Goal: Check status: Check status

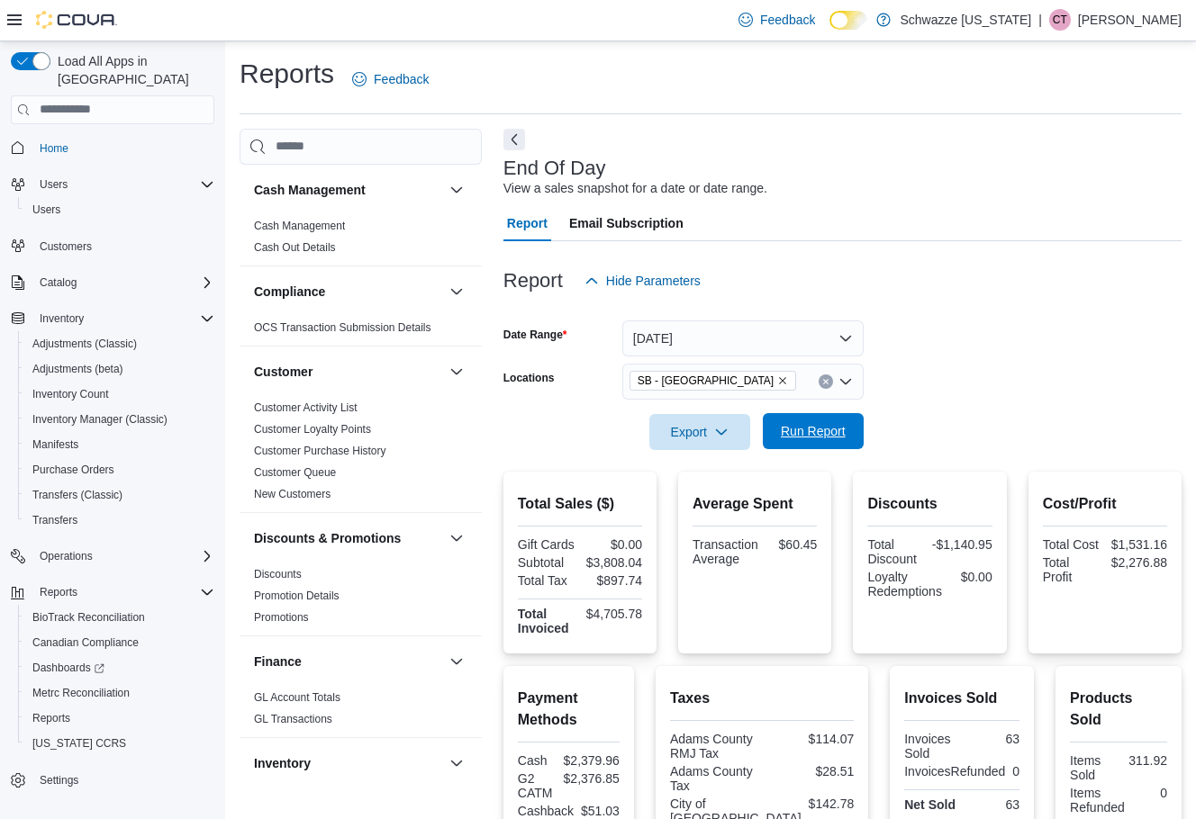
scroll to position [287, 0]
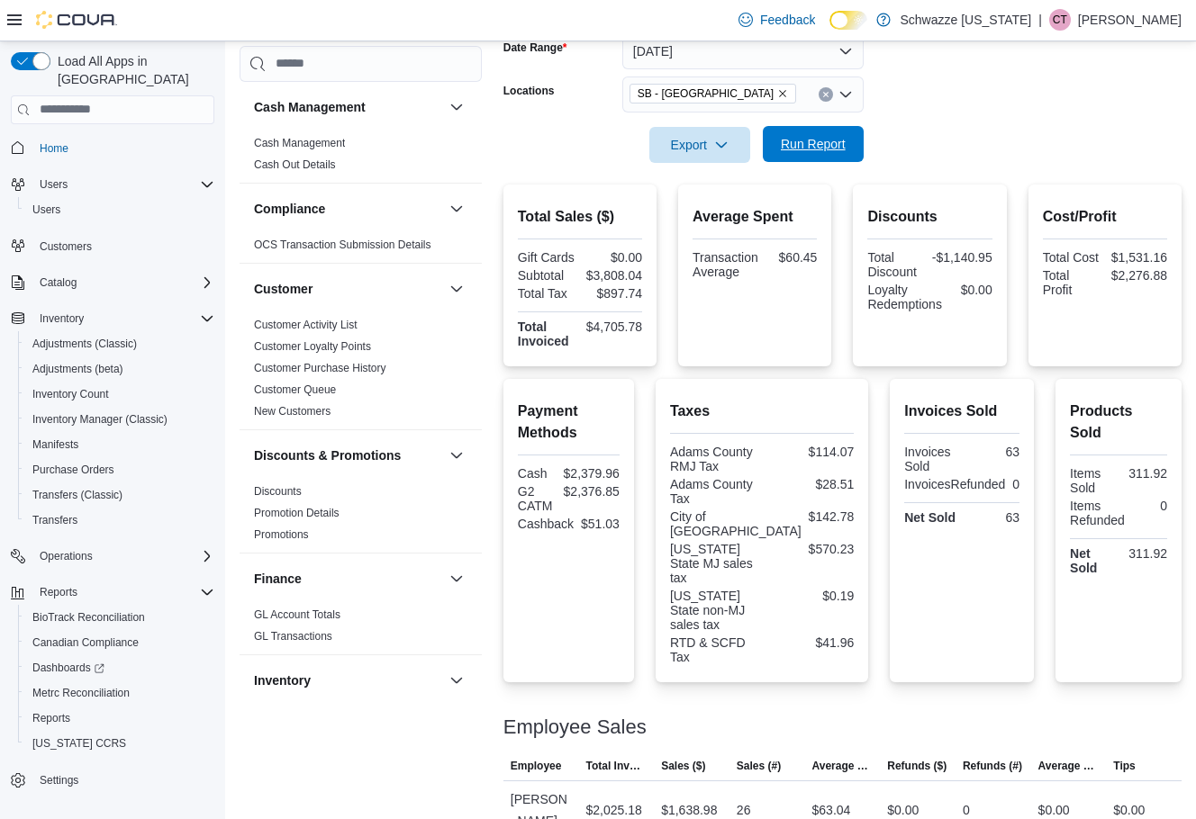
click at [798, 146] on span "Run Report" at bounding box center [813, 144] width 65 height 18
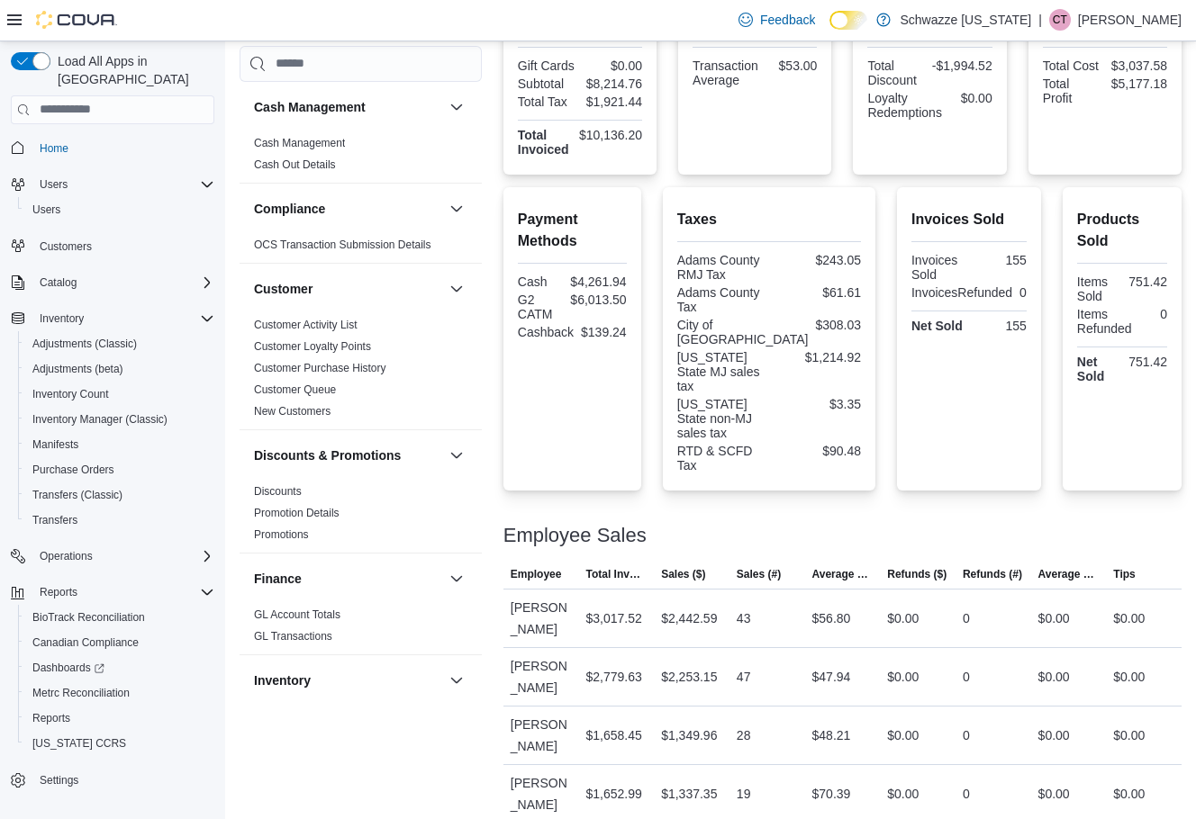
scroll to position [330, 0]
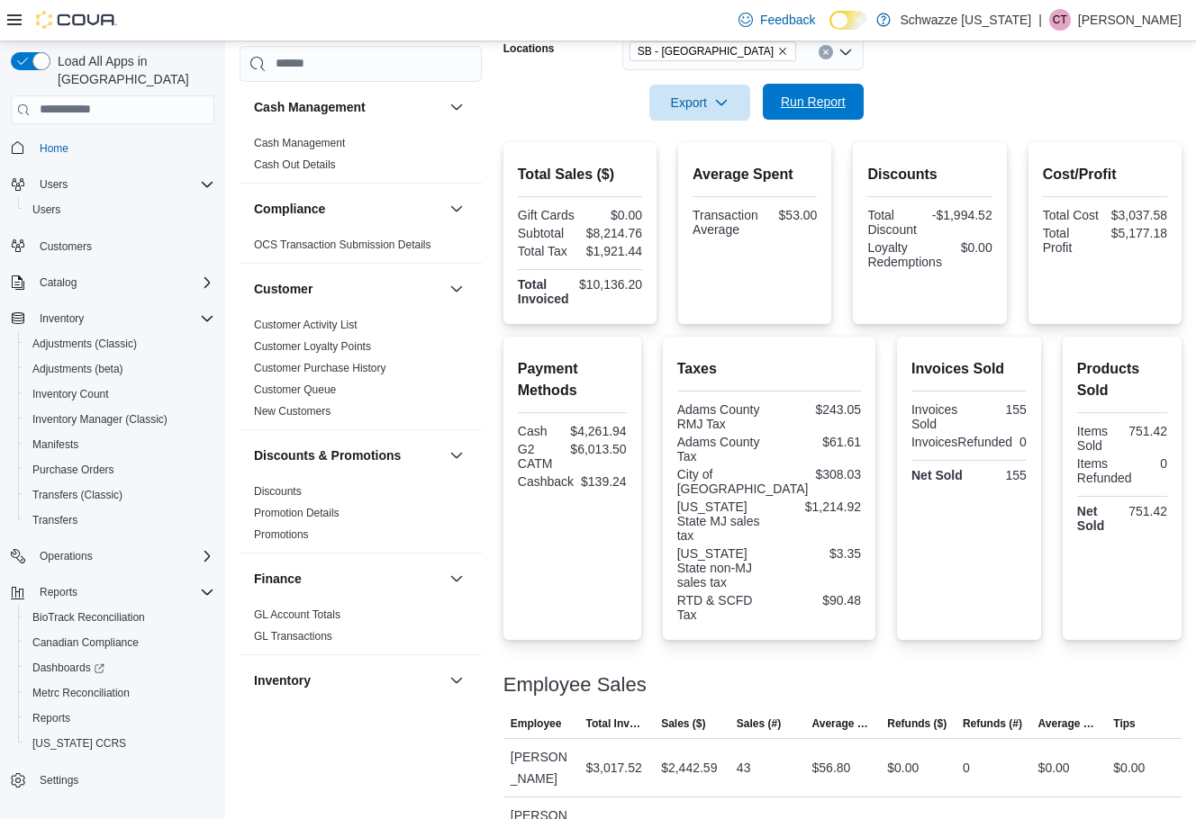
click at [822, 113] on span "Run Report" at bounding box center [812, 102] width 79 height 36
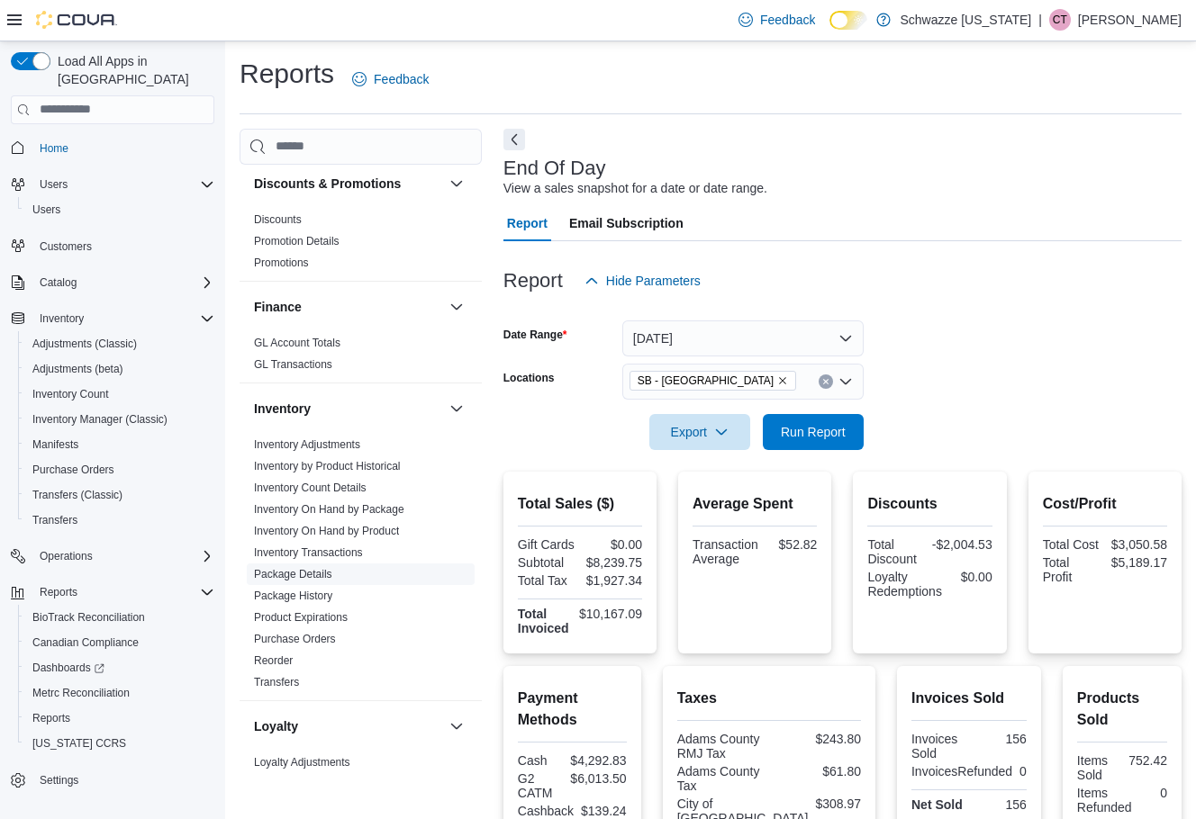
scroll to position [540, 0]
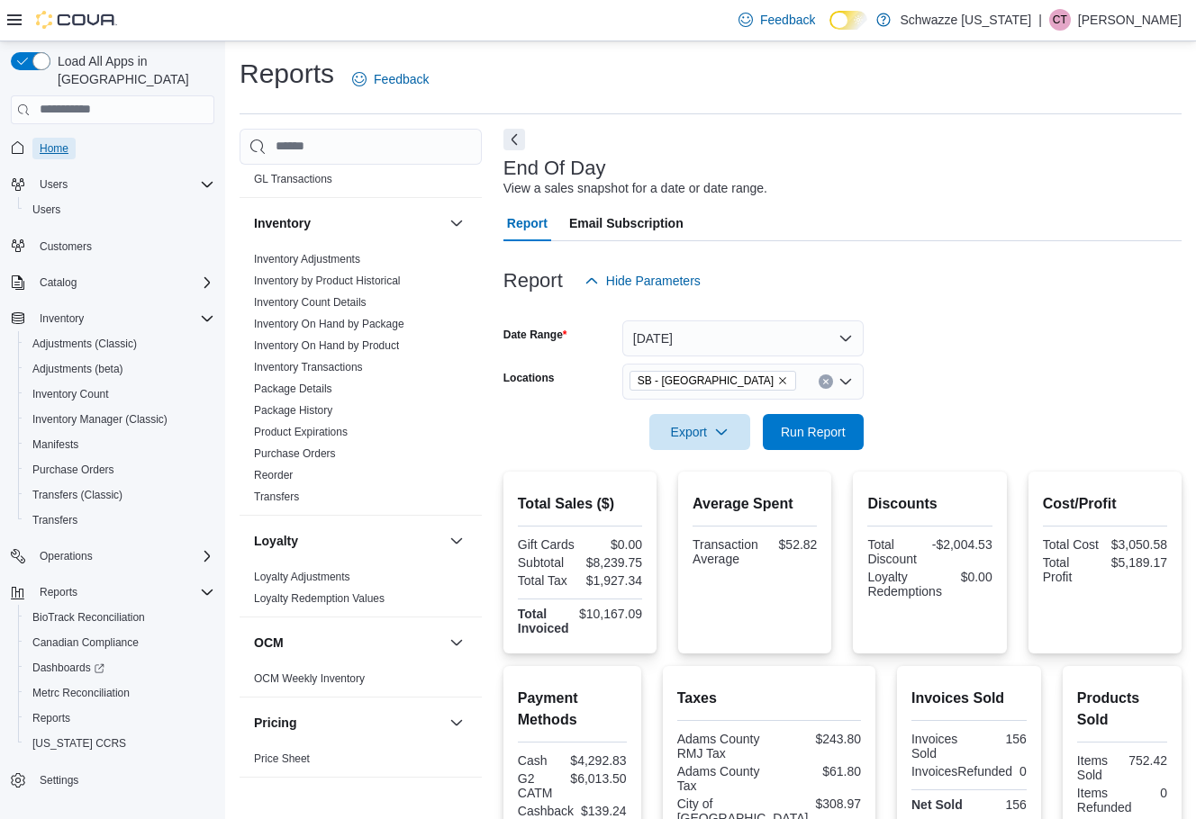
click at [50, 141] on span "Home" at bounding box center [54, 148] width 29 height 14
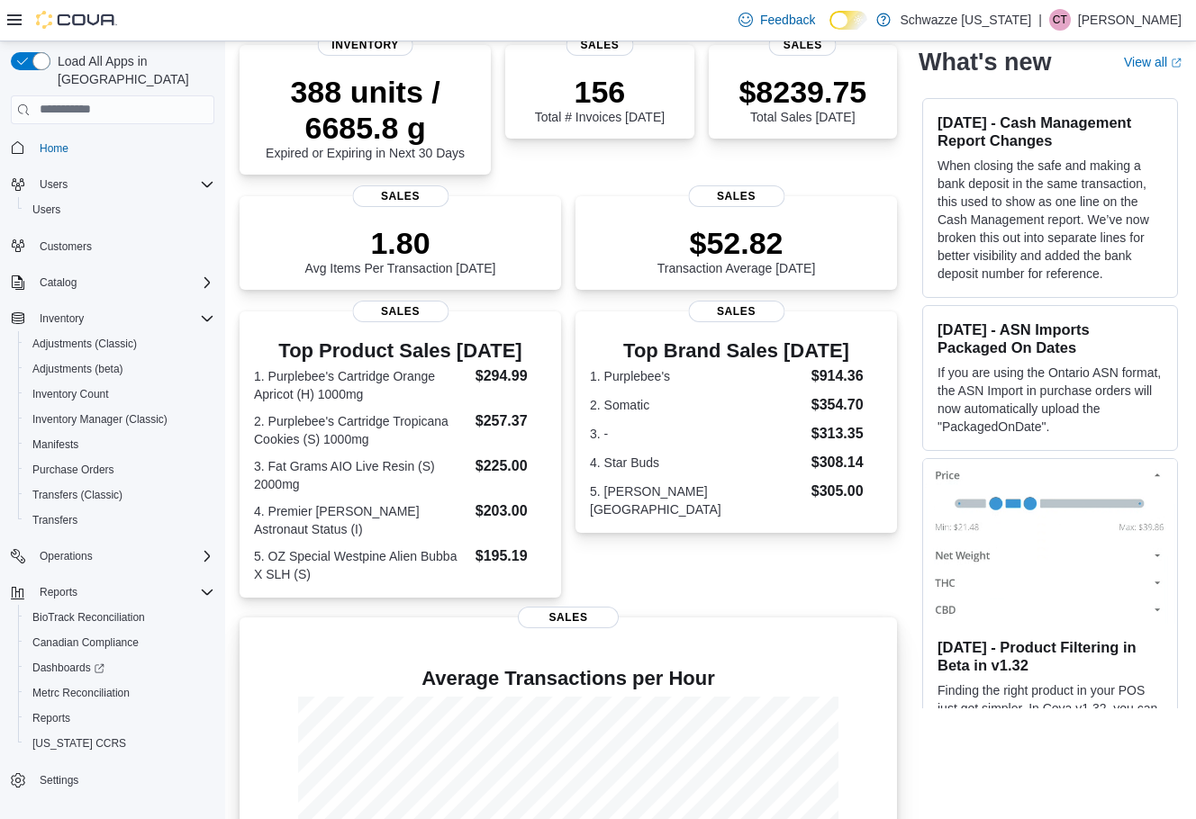
scroll to position [255, 0]
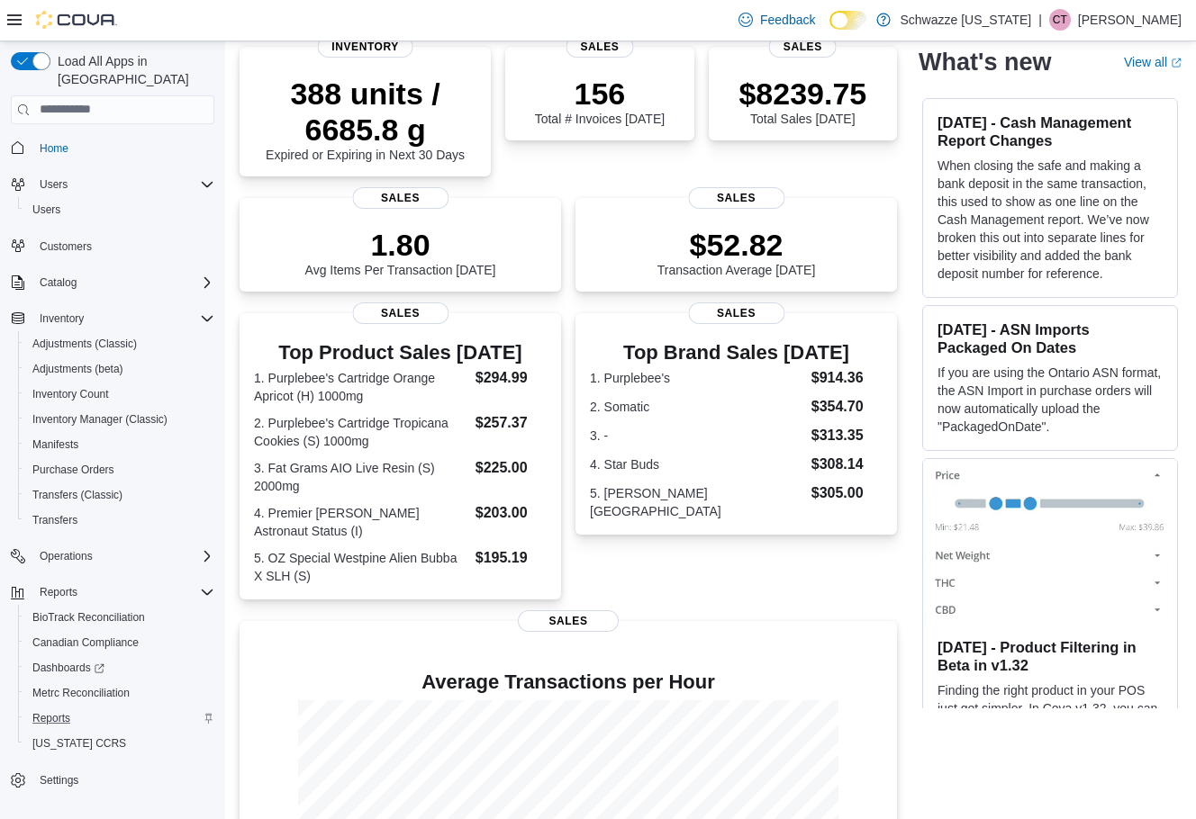
click at [78, 708] on div "Reports" at bounding box center [119, 719] width 189 height 22
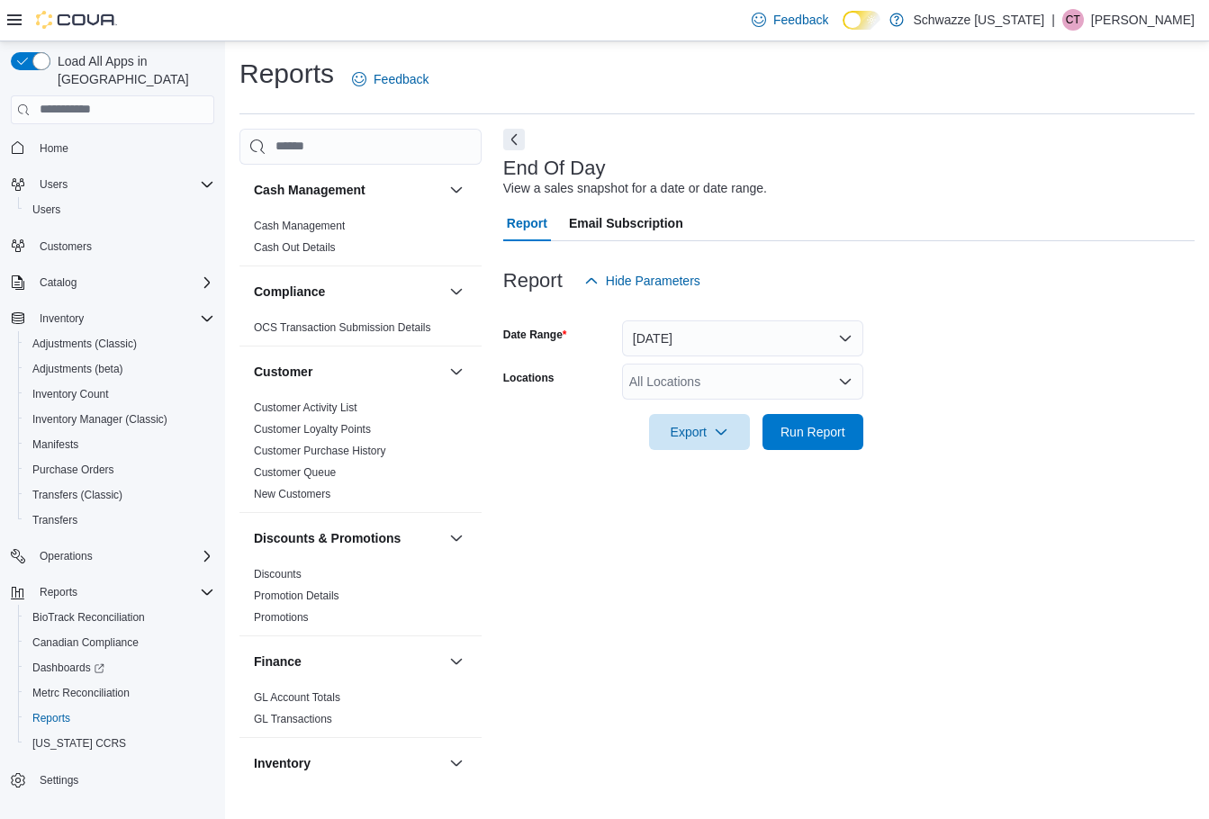
click at [692, 388] on div "All Locations" at bounding box center [742, 382] width 241 height 36
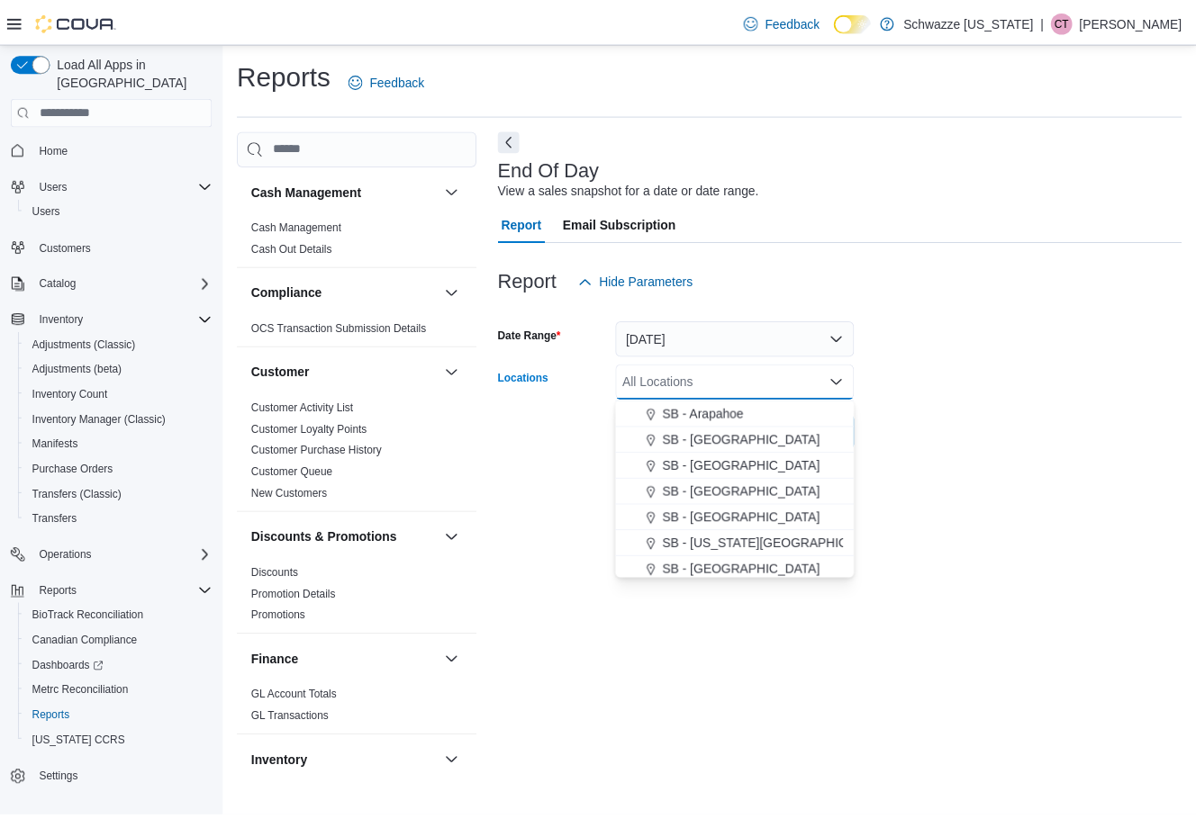
scroll to position [270, 0]
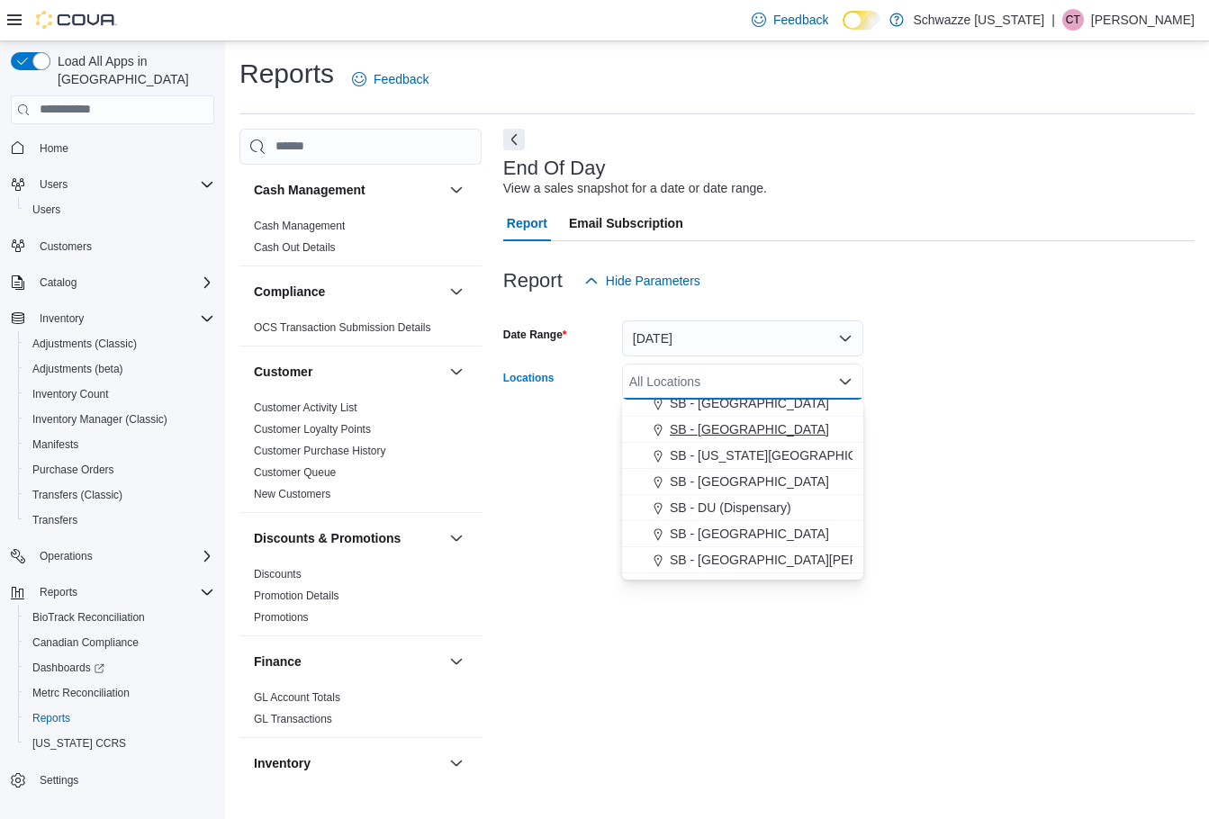
click at [733, 421] on span "SB - [GEOGRAPHIC_DATA]" at bounding box center [749, 429] width 159 height 18
drag, startPoint x: 929, startPoint y: 420, endPoint x: 918, endPoint y: 420, distance: 10.8
click at [927, 420] on form "Date Range [DATE] Locations [GEOGRAPHIC_DATA] - [GEOGRAPHIC_DATA] Combo box. Se…" at bounding box center [849, 374] width 692 height 151
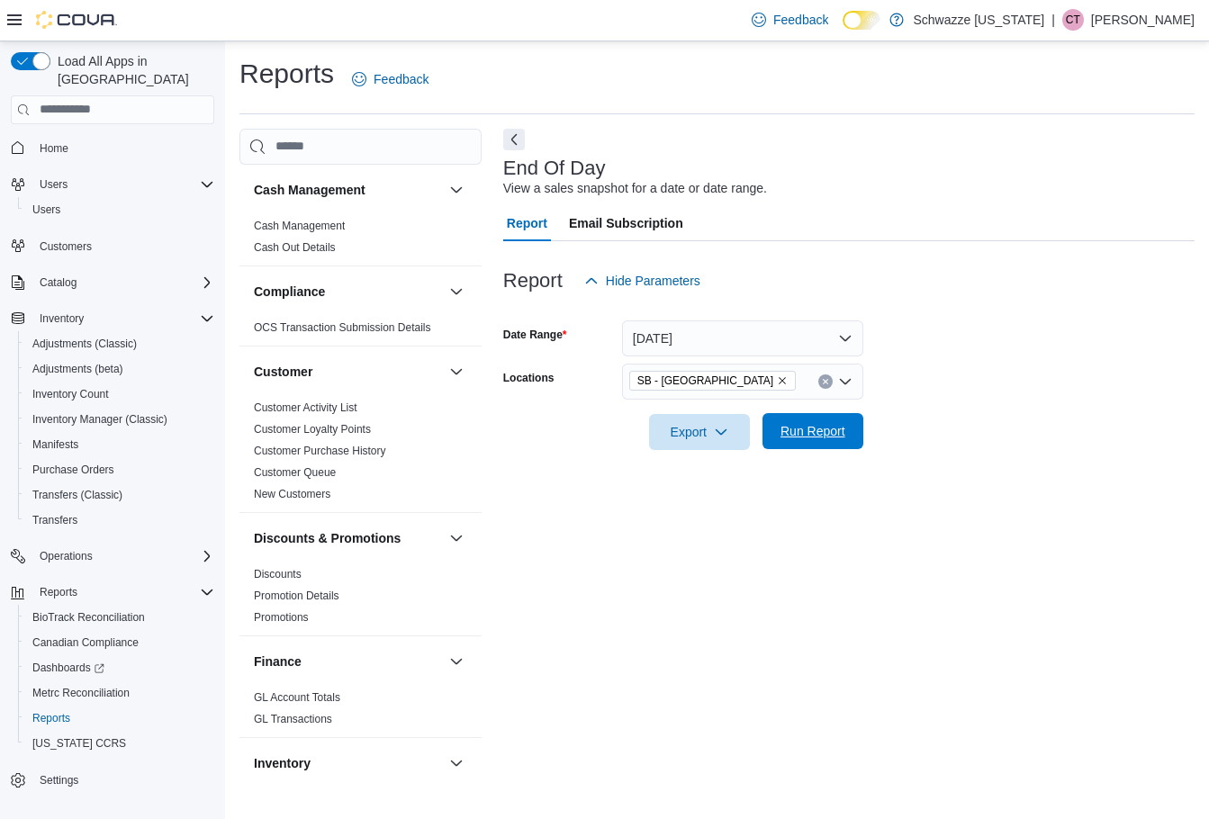
click at [837, 434] on span "Run Report" at bounding box center [813, 431] width 65 height 18
